Goal: Communication & Community: Share content

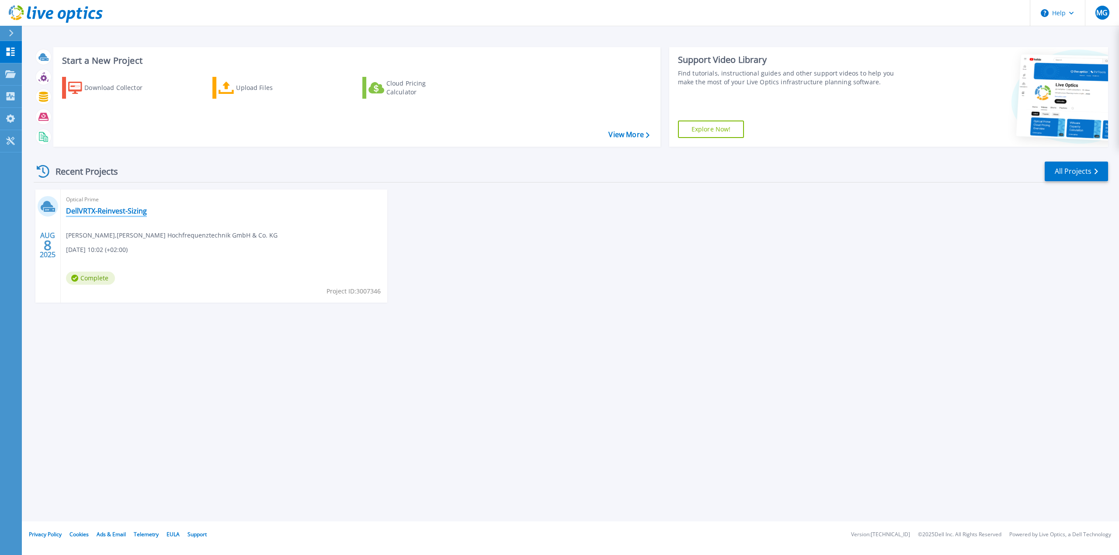
click at [133, 209] on link "DellVRTX-Reinvest-Sizing" at bounding box center [106, 211] width 81 height 9
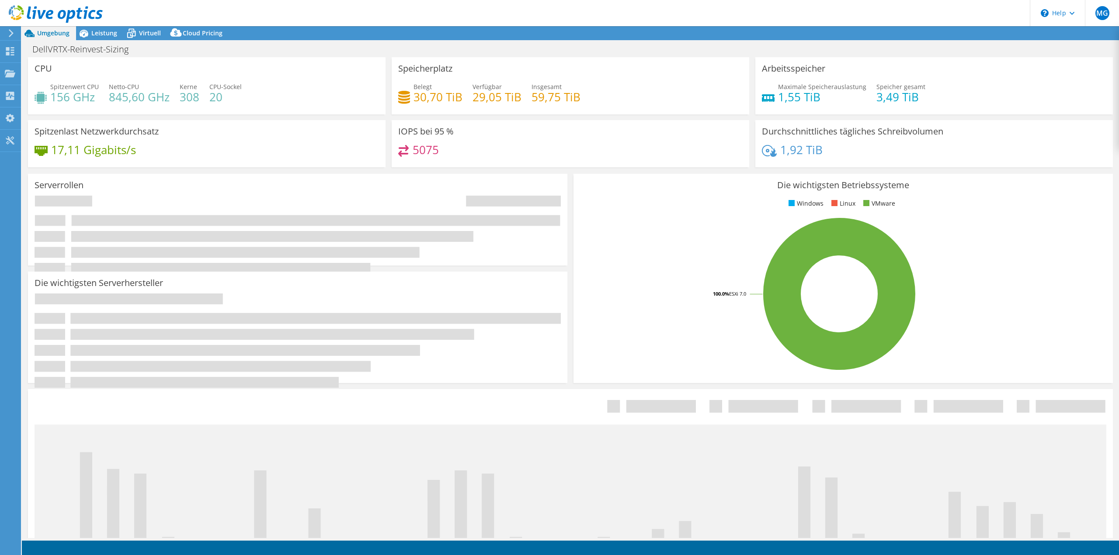
select select "USD"
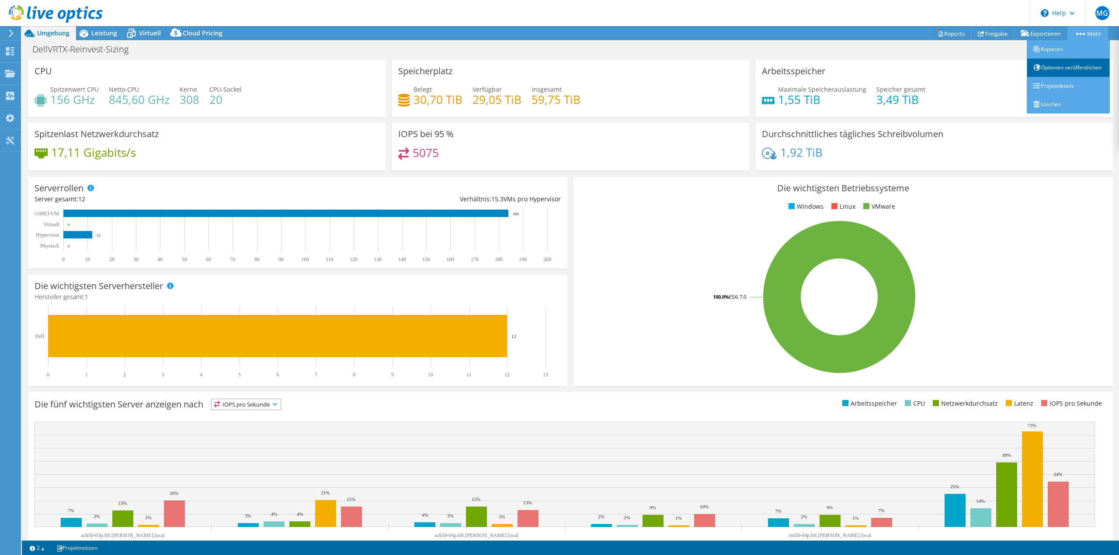
click at [1062, 72] on link "Optionen veröffentlichen" at bounding box center [1067, 68] width 83 height 18
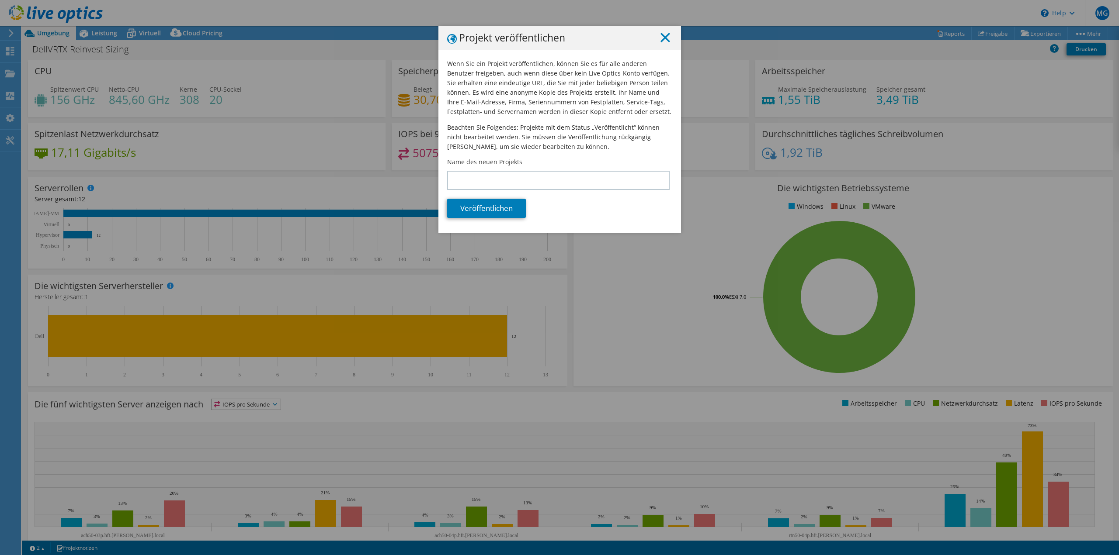
click at [662, 37] on icon at bounding box center [665, 38] width 10 height 10
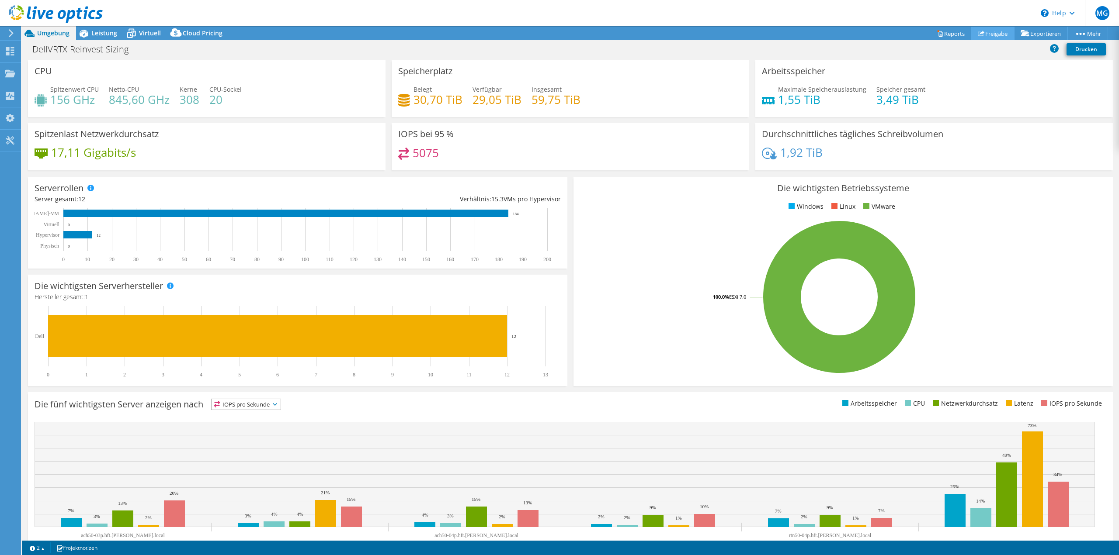
click at [985, 35] on link "Freigabe" at bounding box center [992, 34] width 43 height 14
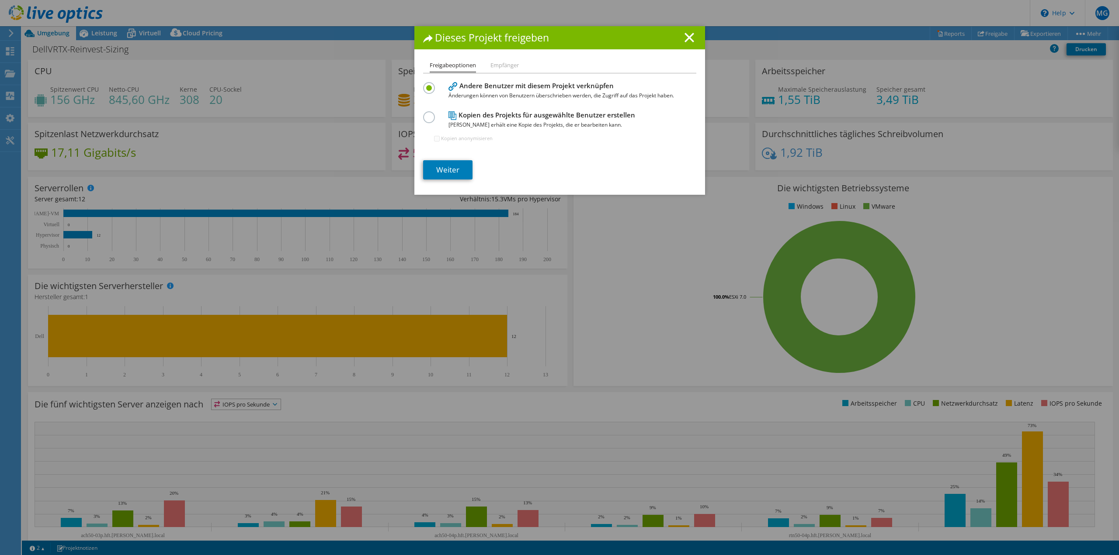
click at [494, 69] on li "Empfänger" at bounding box center [504, 65] width 28 height 11
click at [454, 164] on link "Weiter" at bounding box center [447, 169] width 49 height 19
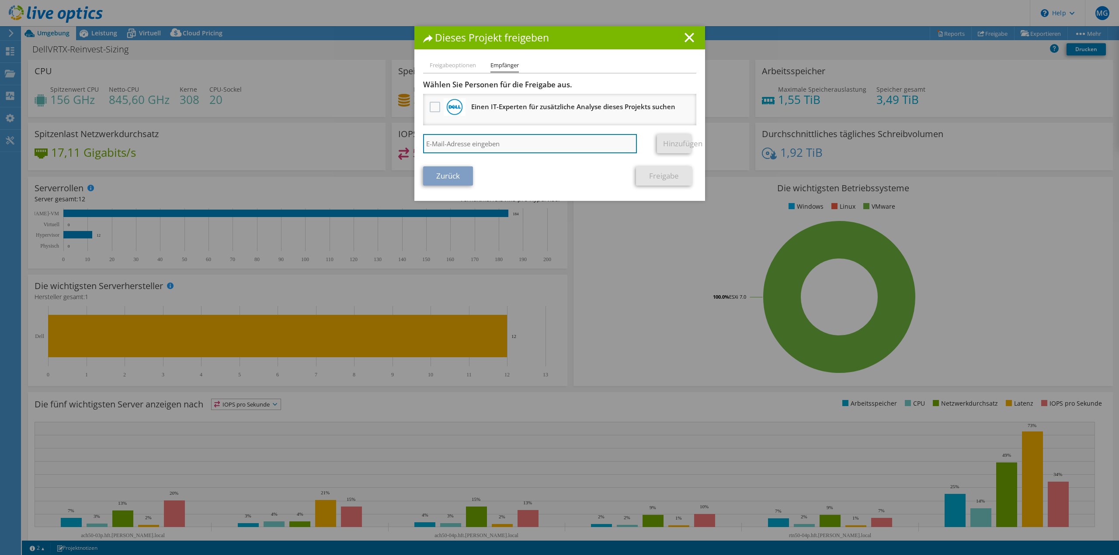
click at [468, 148] on input "search" at bounding box center [530, 143] width 214 height 19
paste input "Gianfranco.Rossi@Dell.com"
type input "Gianfranco.Rossi@Dell.com"
click at [668, 144] on link "Hinzufügen" at bounding box center [674, 143] width 35 height 19
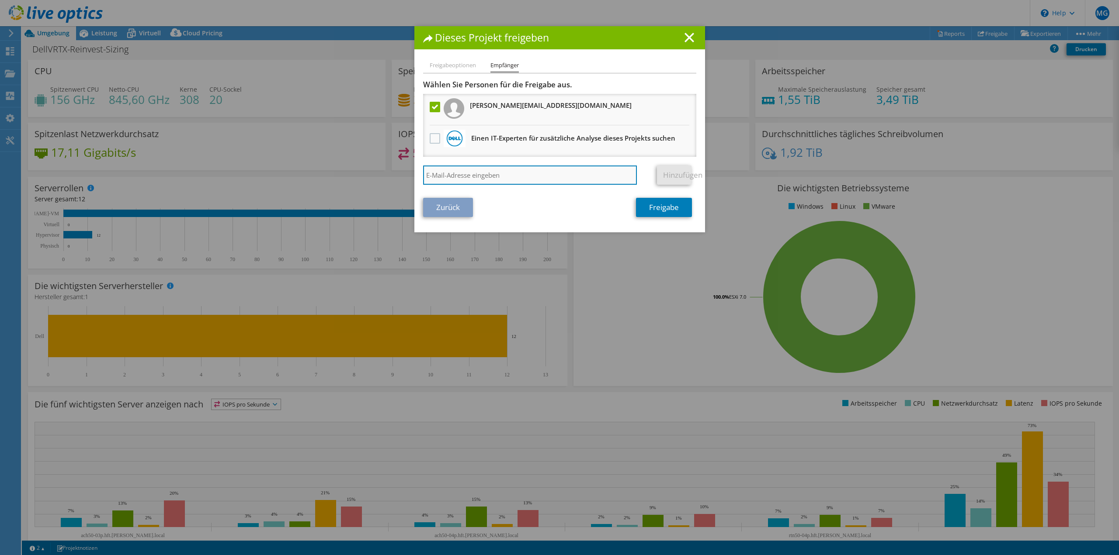
click at [520, 173] on input "search" at bounding box center [530, 175] width 214 height 19
paste input "Erwin.Berger@Dell.com"
type input "Erwin.Berger@Dell.com"
click at [657, 180] on link "Hinzufügen" at bounding box center [674, 175] width 35 height 19
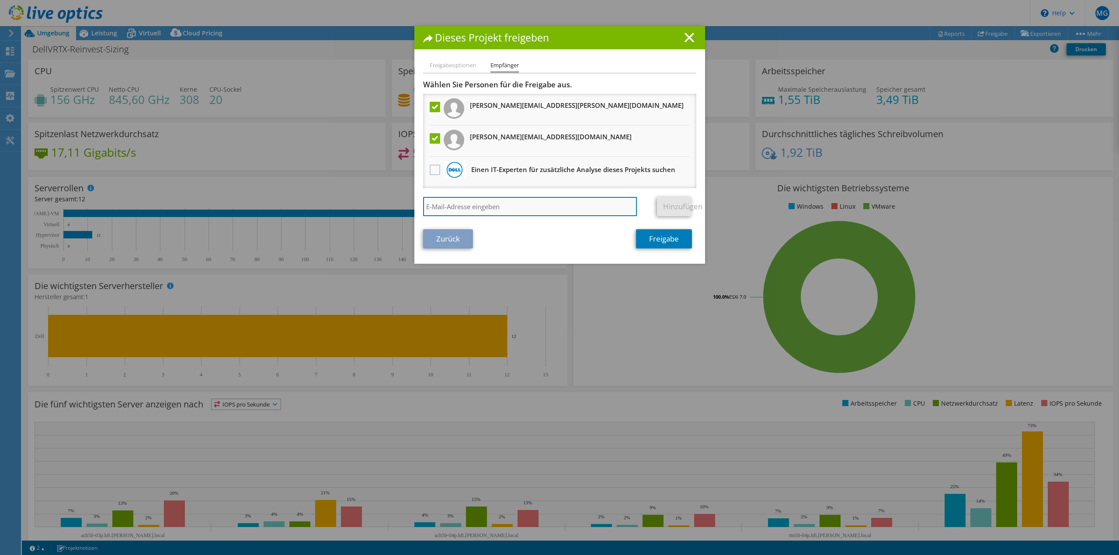
click at [518, 211] on input "search" at bounding box center [530, 206] width 214 height 19
paste input "Boris.Barzantny@dell.com"
type input "Boris.Barzantny@dell.com"
click at [678, 209] on link "Hinzufügen" at bounding box center [674, 206] width 35 height 19
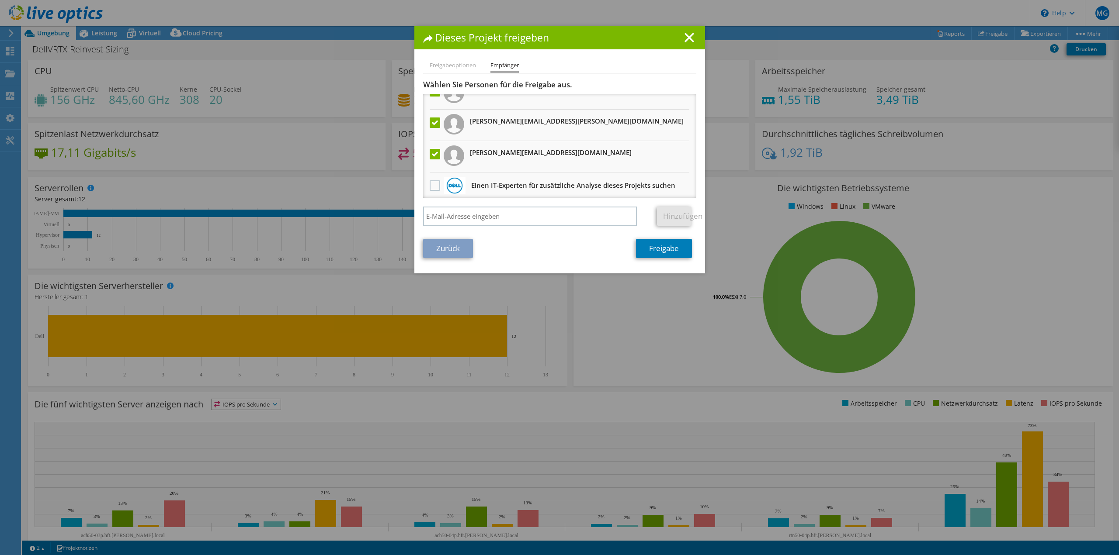
scroll to position [22, 0]
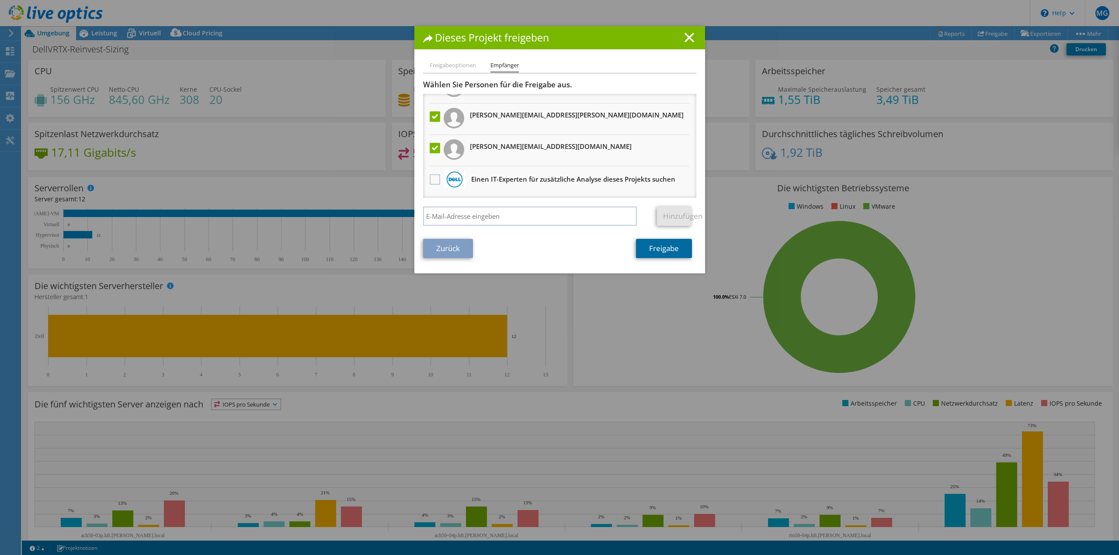
click at [650, 249] on link "Freigabe" at bounding box center [664, 248] width 56 height 19
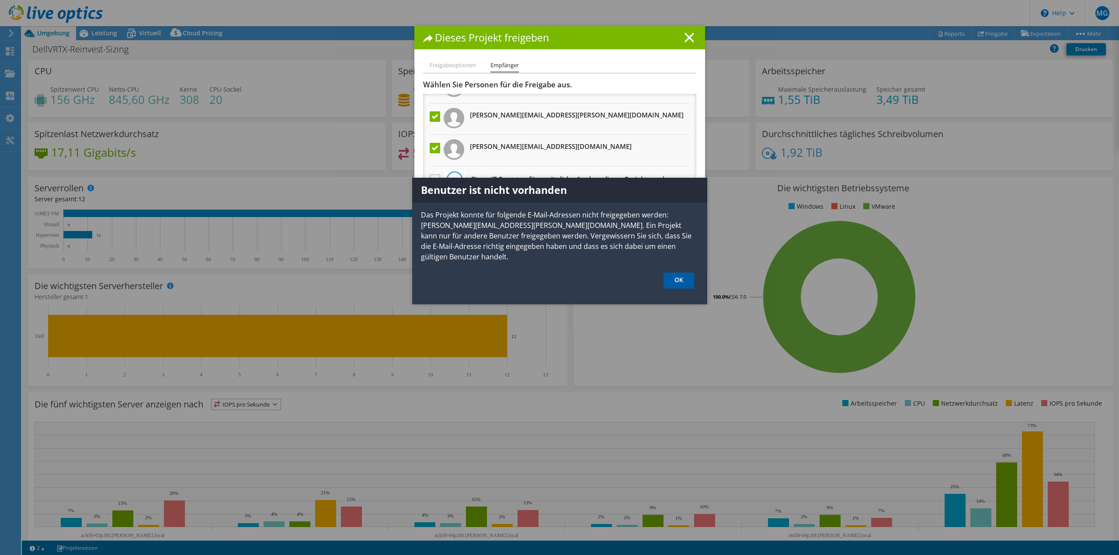
click at [682, 273] on link "OK" at bounding box center [678, 281] width 31 height 16
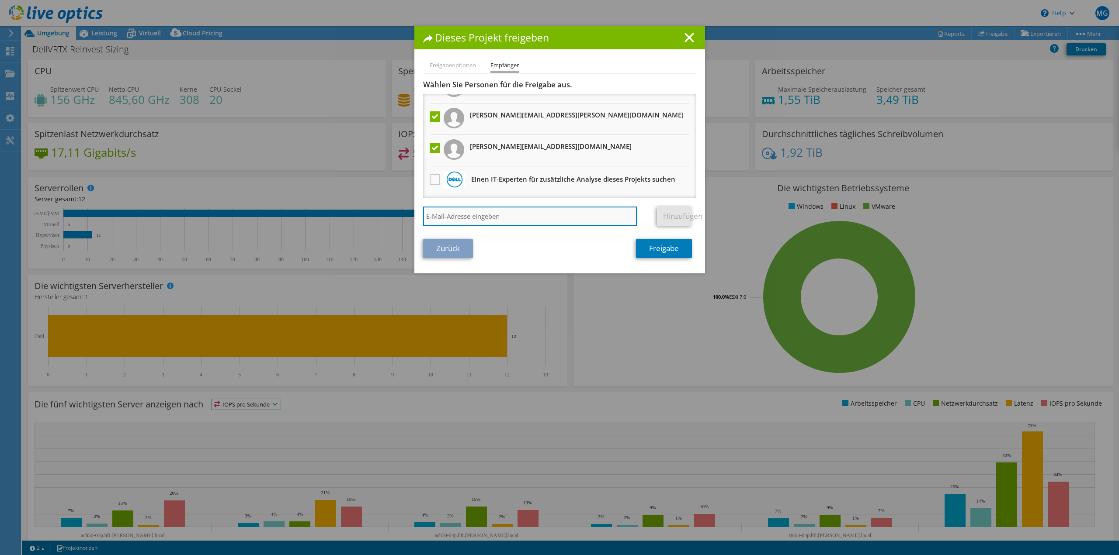
click at [540, 218] on input "search" at bounding box center [530, 216] width 214 height 19
paste input "Barzantny, Boris <Boris.Barzantny@dell.com>"
type input "Barzantny, Boris <Boris.Barzantny@dell.com"
drag, startPoint x: 455, startPoint y: 220, endPoint x: 396, endPoint y: 216, distance: 59.6
click at [396, 216] on div "Dieses Projekt freigeben Freigabeoptionen Empfänger Andere Benutzer mit diesem …" at bounding box center [559, 277] width 1119 height 503
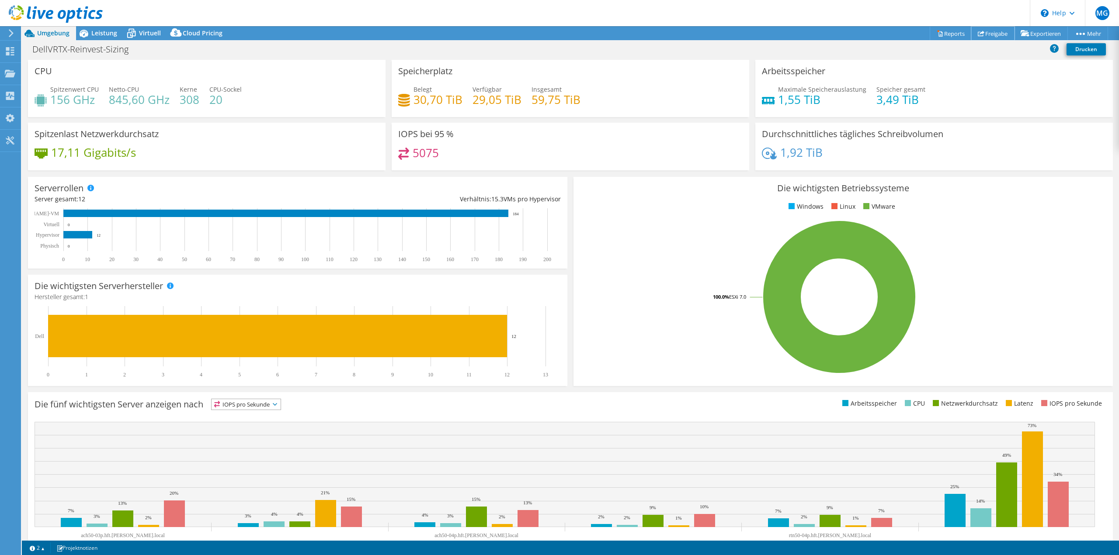
click at [994, 28] on link "Freigabe" at bounding box center [992, 34] width 43 height 14
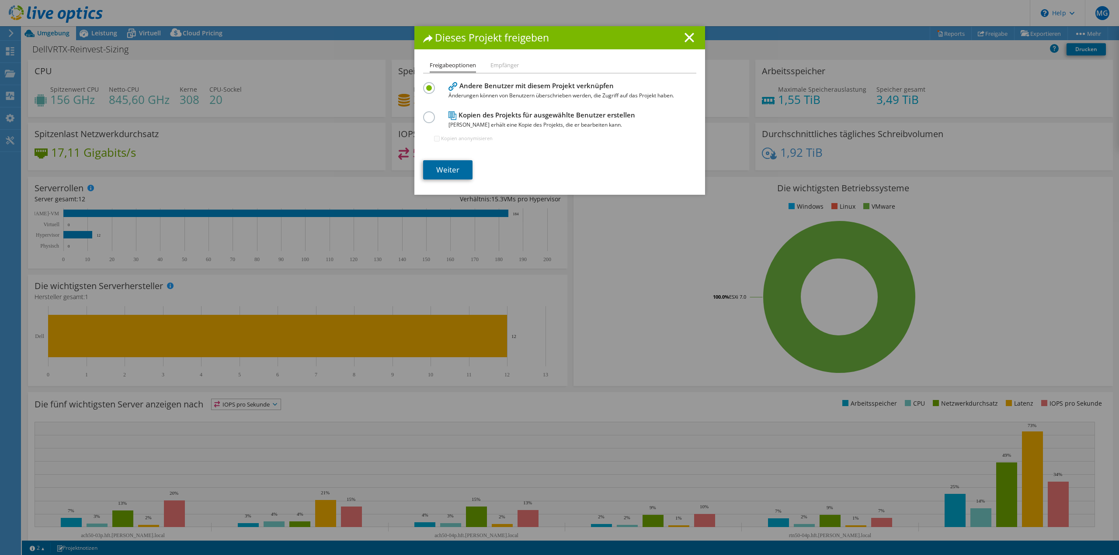
click at [450, 173] on link "Weiter" at bounding box center [447, 169] width 49 height 19
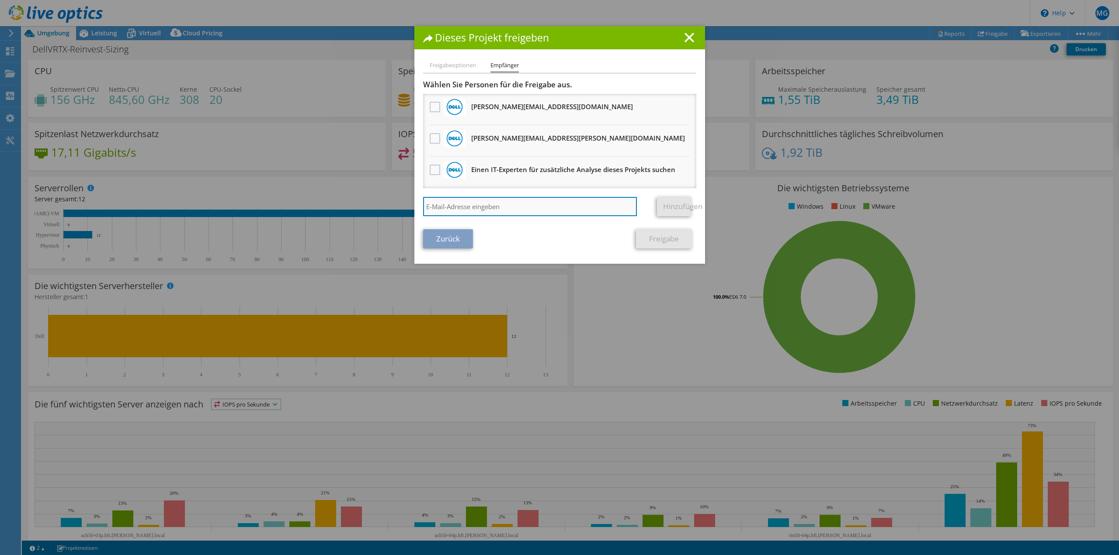
click at [492, 206] on input "search" at bounding box center [530, 206] width 214 height 19
paste input "Barzantny, Boris <Boris.Barzantny@dell.com>"
type input "Barzantny, Boris <Boris.Barzantny@dell.com"
drag, startPoint x: 478, startPoint y: 208, endPoint x: 409, endPoint y: 211, distance: 69.1
click at [409, 211] on div "Dieses Projekt freigeben Freigabeoptionen Empfänger Andere Benutzer mit diesem …" at bounding box center [559, 277] width 1119 height 503
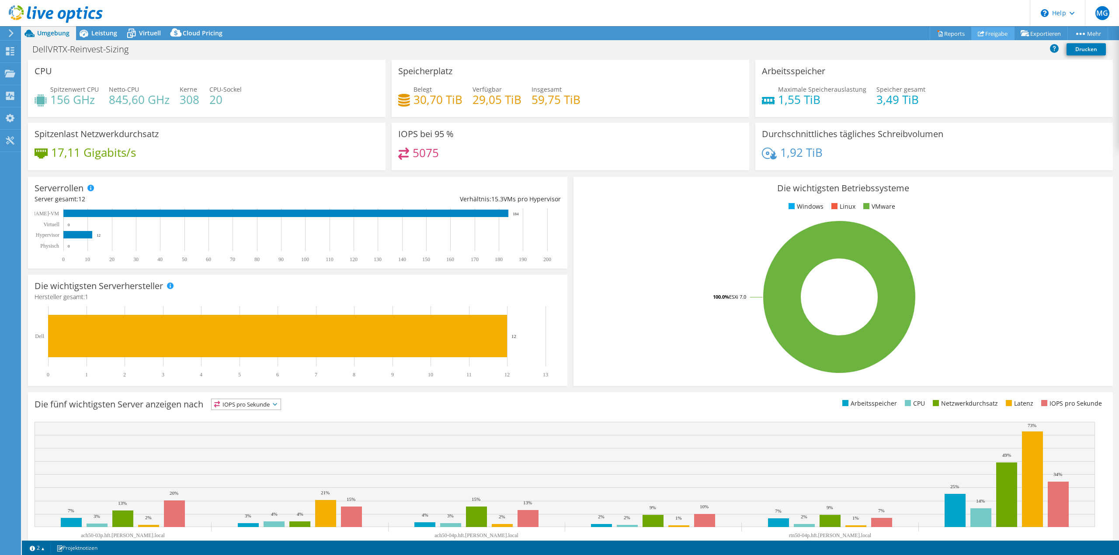
click at [983, 32] on link "Freigabe" at bounding box center [992, 34] width 43 height 14
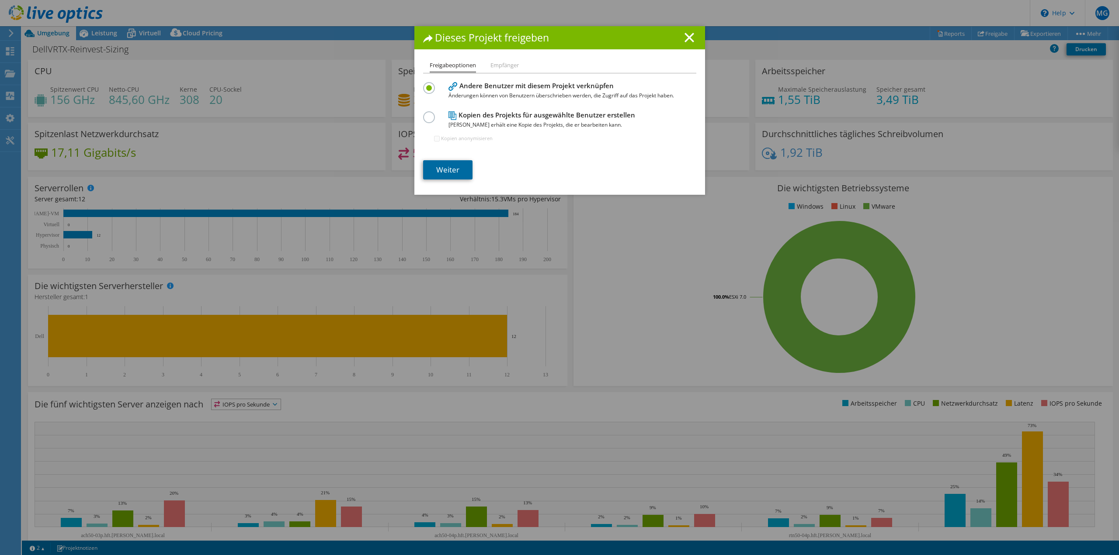
click at [455, 167] on link "Weiter" at bounding box center [447, 169] width 49 height 19
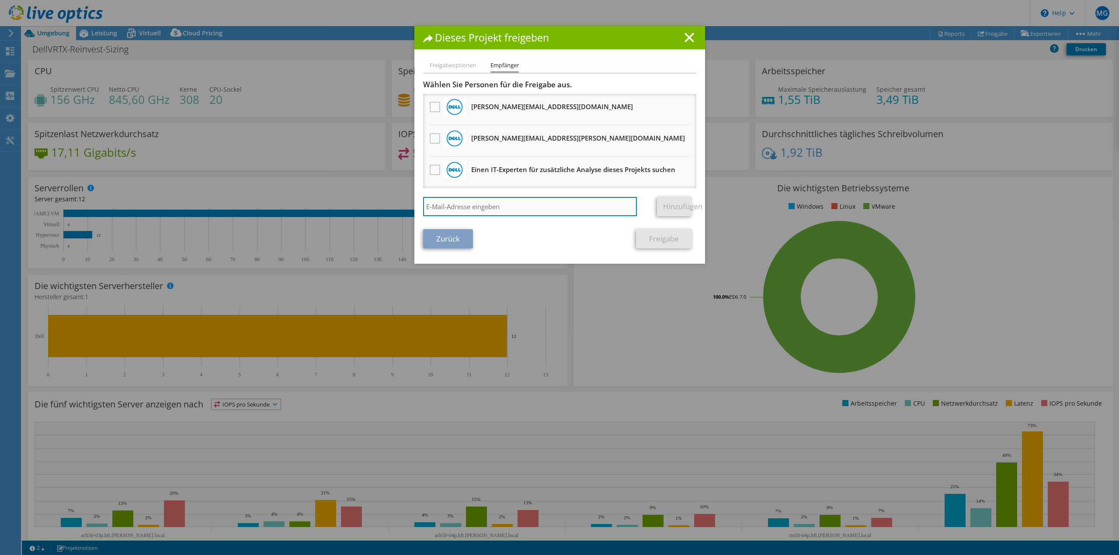
click at [459, 206] on input "search" at bounding box center [530, 206] width 214 height 19
paste input "Barzantny, Boris <Boris.Barzantny@dell.com>"
type input "Barzantny, Boris <Boris.Barzantny@dell.com>"
drag, startPoint x: 476, startPoint y: 207, endPoint x: 374, endPoint y: 206, distance: 101.4
click at [374, 206] on div "Dieses Projekt freigeben Freigabeoptionen Empfänger Andere Benutzer mit diesem …" at bounding box center [559, 277] width 1119 height 503
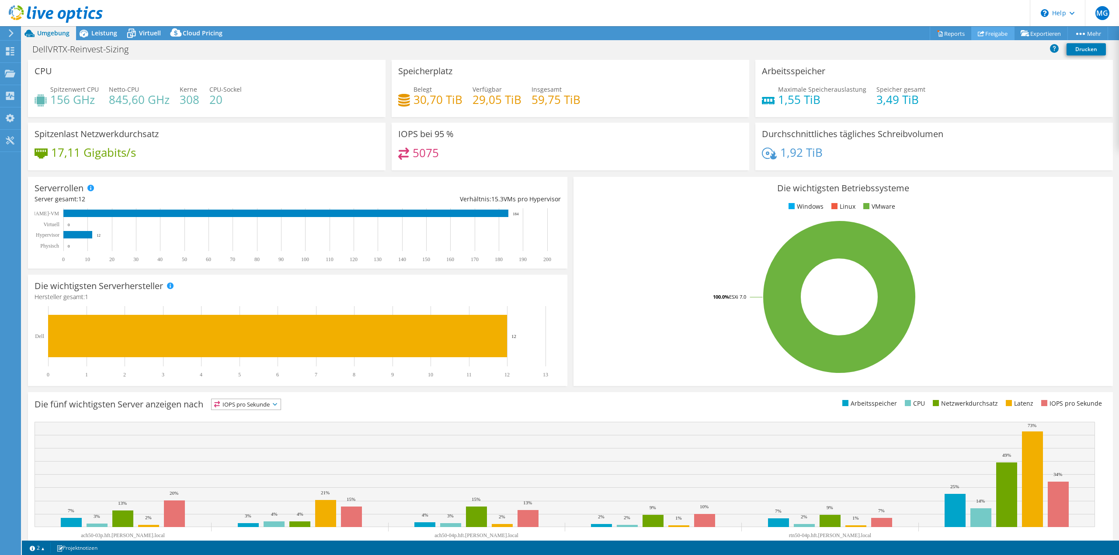
click at [993, 29] on link "Freigabe" at bounding box center [992, 34] width 43 height 14
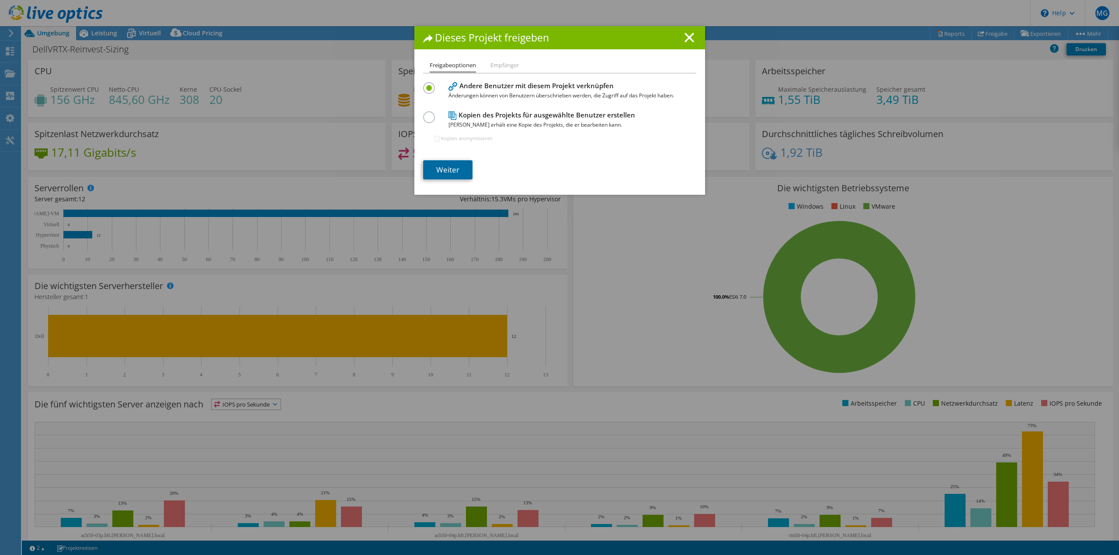
click at [444, 174] on link "Weiter" at bounding box center [447, 169] width 49 height 19
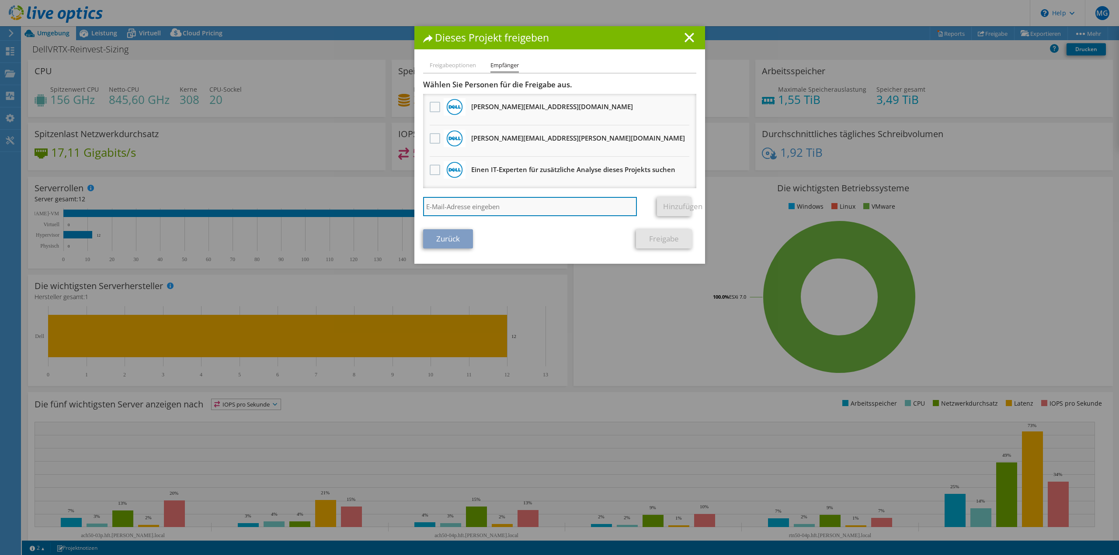
click at [479, 204] on input "search" at bounding box center [530, 206] width 214 height 19
paste input "Boris.Barzantny@dell.com"
type input "Boris.Barzantny@dell.com"
click at [668, 209] on link "Hinzufügen" at bounding box center [674, 206] width 35 height 19
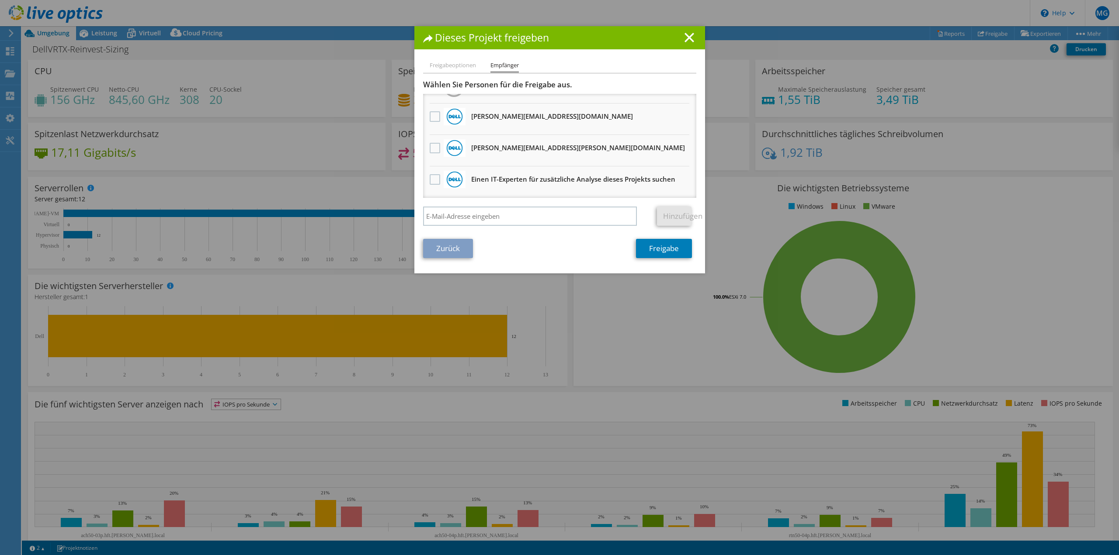
scroll to position [0, 0]
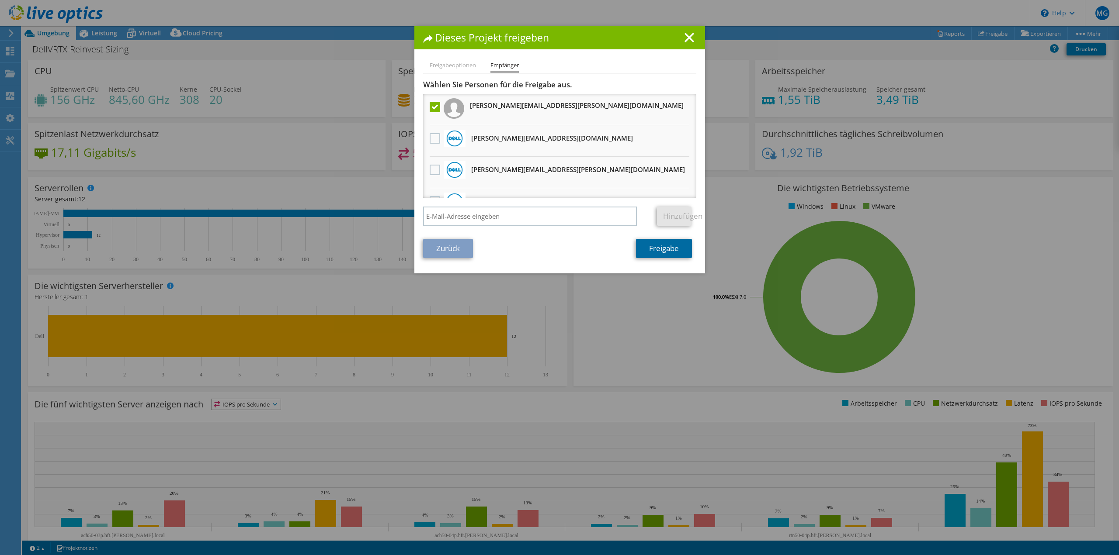
click at [656, 247] on link "Freigabe" at bounding box center [664, 248] width 56 height 19
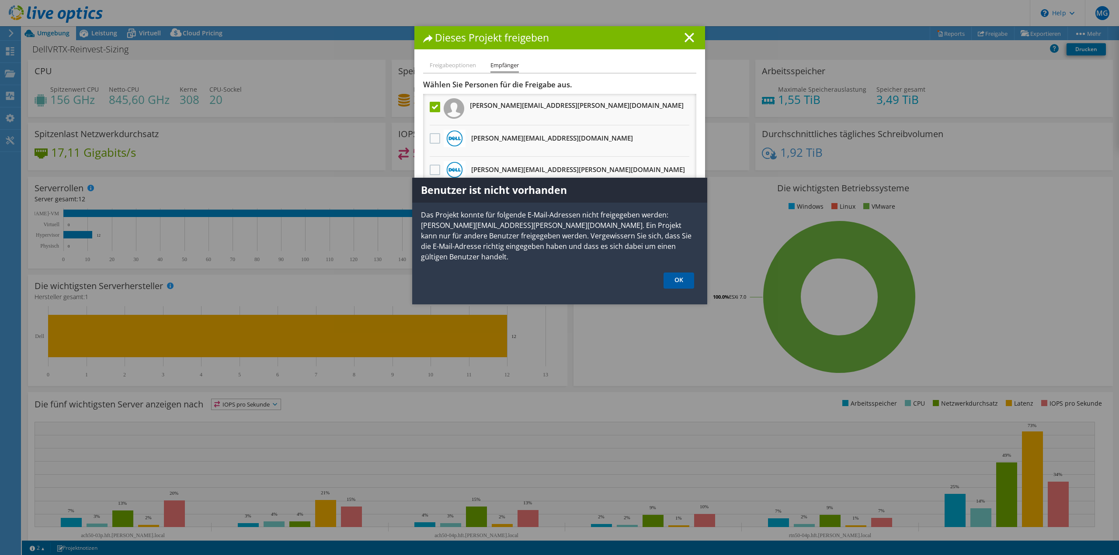
click at [673, 273] on link "OK" at bounding box center [678, 281] width 31 height 16
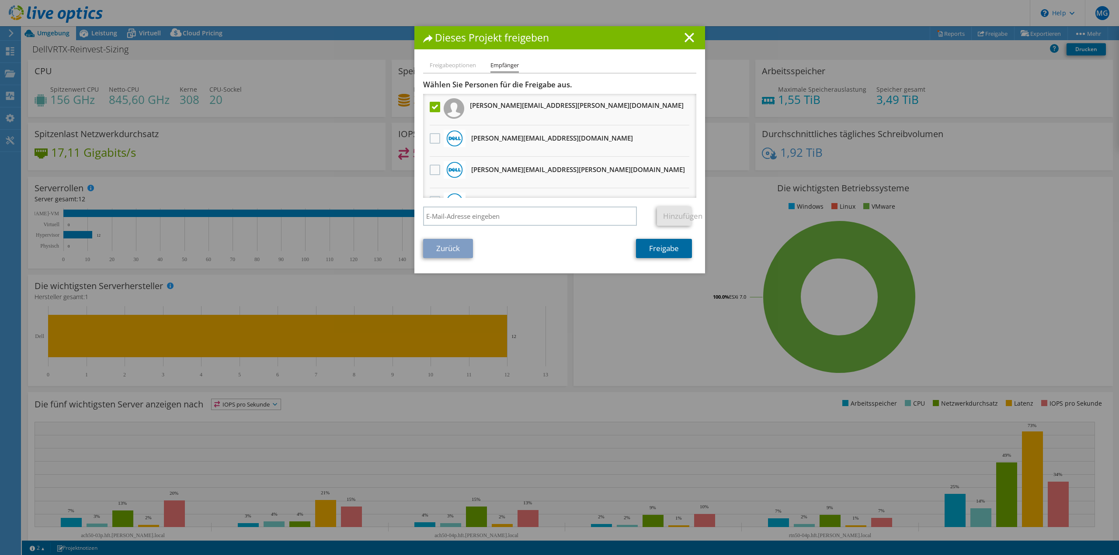
click at [657, 253] on link "Freigabe" at bounding box center [664, 248] width 56 height 19
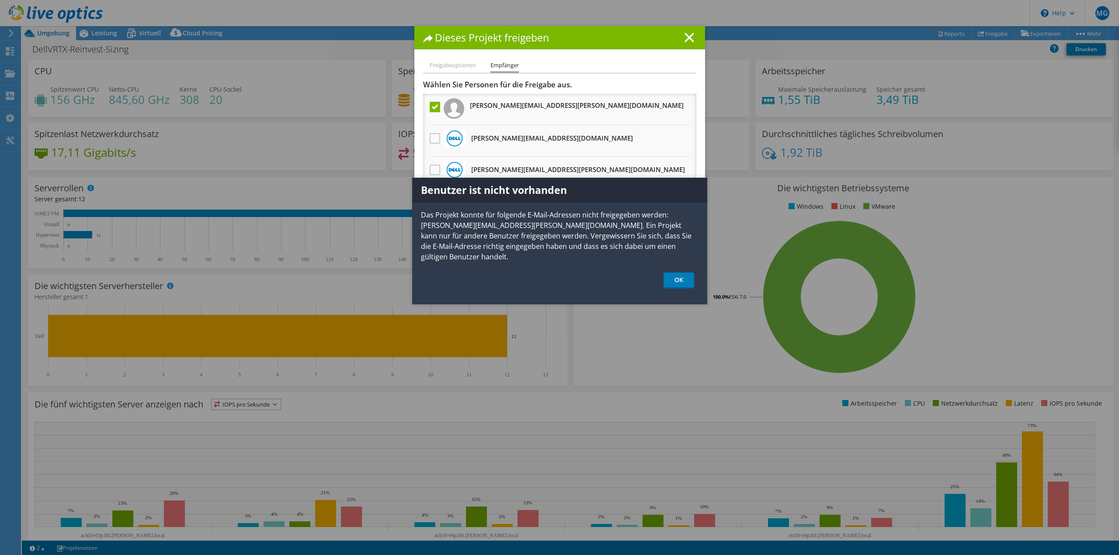
drag, startPoint x: 607, startPoint y: 189, endPoint x: 616, endPoint y: 194, distance: 10.2
click at [616, 194] on h1 "Benutzer ist nicht vorhanden" at bounding box center [559, 190] width 295 height 25
click at [682, 273] on link "OK" at bounding box center [678, 281] width 31 height 16
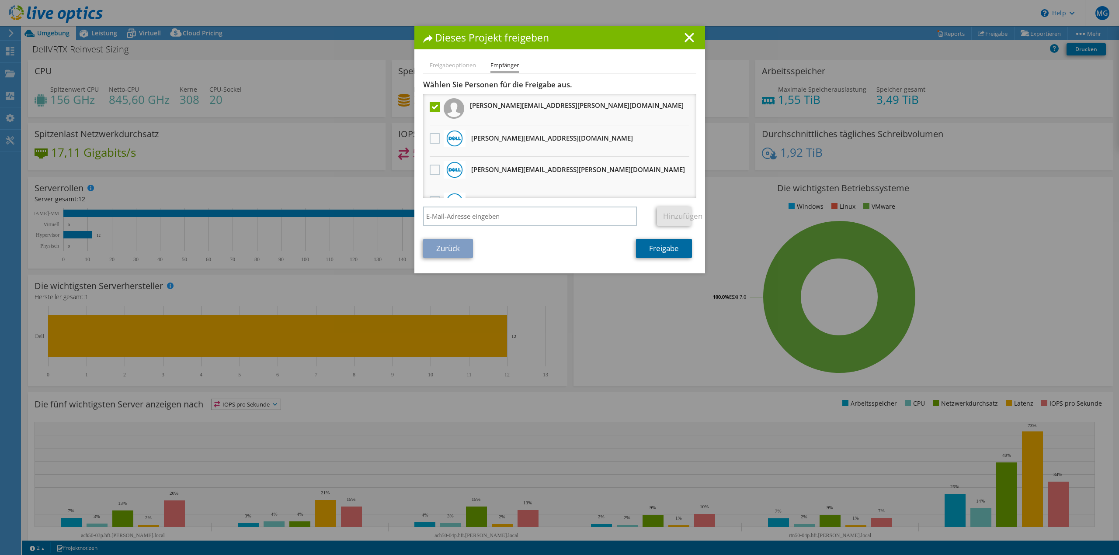
click at [666, 252] on link "Freigabe" at bounding box center [664, 248] width 56 height 19
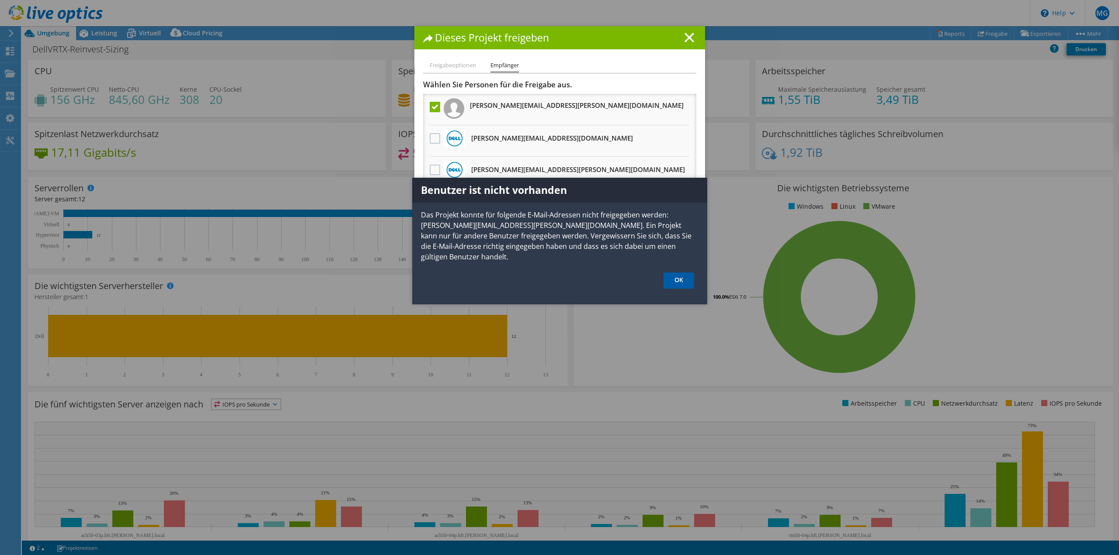
click at [668, 273] on link "OK" at bounding box center [678, 281] width 31 height 16
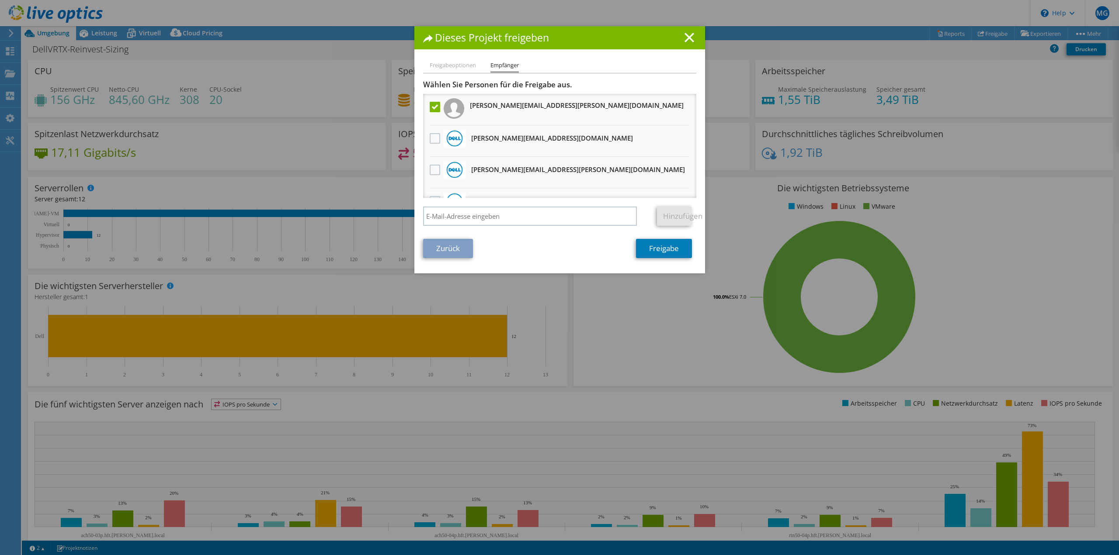
click at [683, 45] on div "Dieses Projekt freigeben" at bounding box center [559, 37] width 291 height 23
